Goal: Complete application form

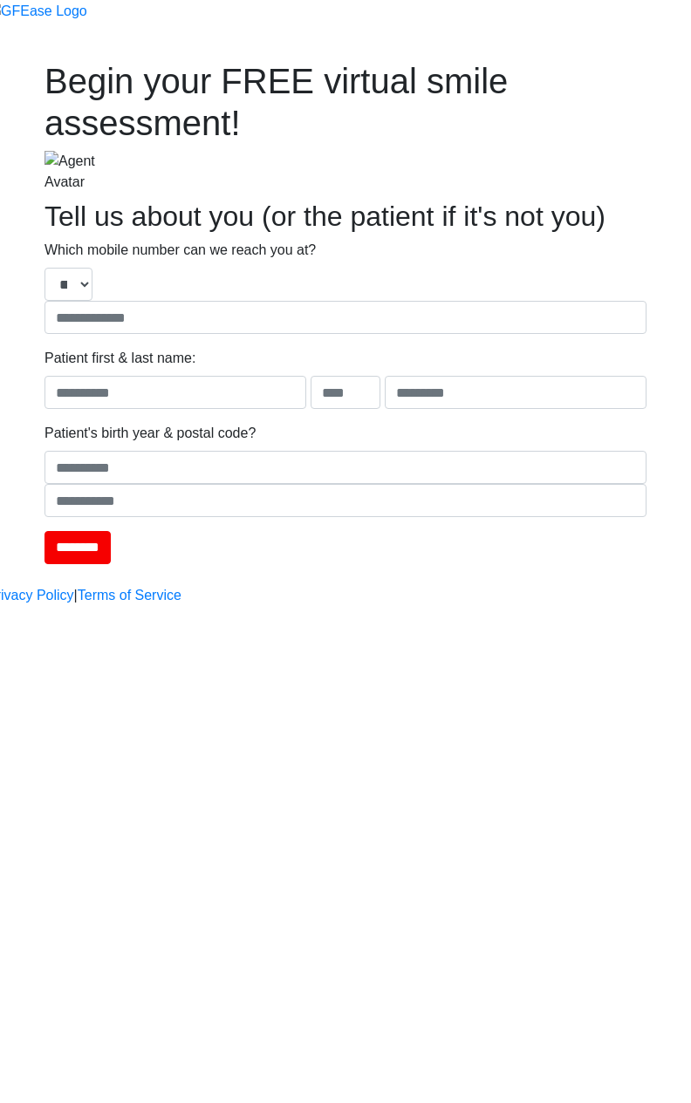
type input "**********"
type input "****"
type input "*******"
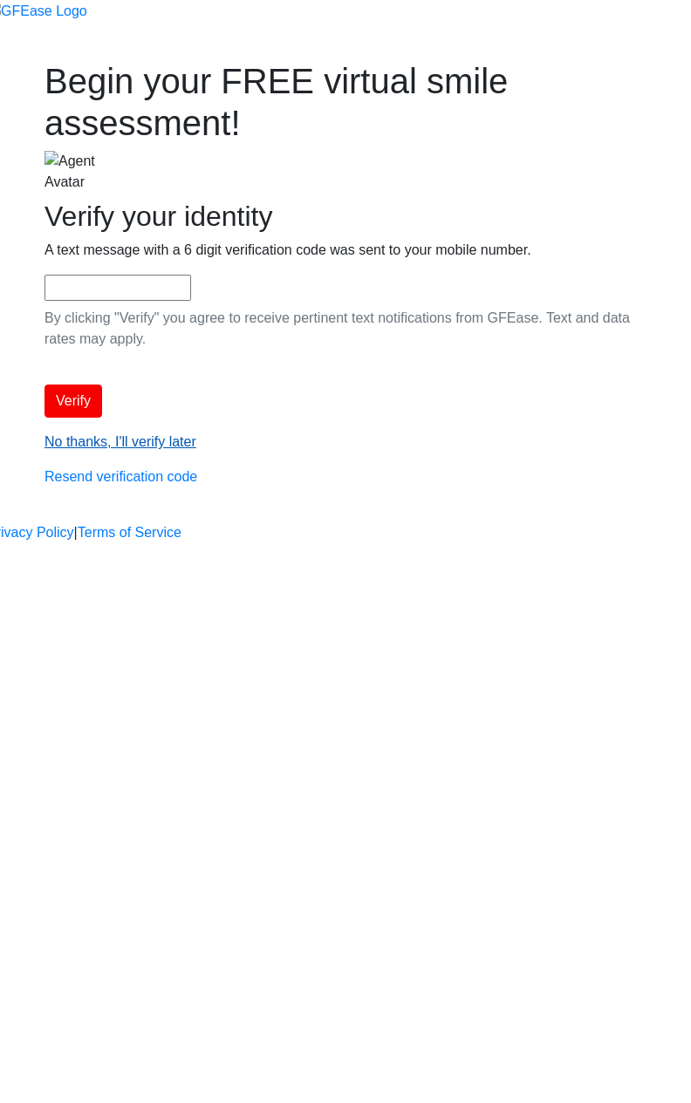
click at [196, 449] on link "No thanks, I'll verify later" at bounding box center [120, 441] width 152 height 15
